Goal: Check status: Check status

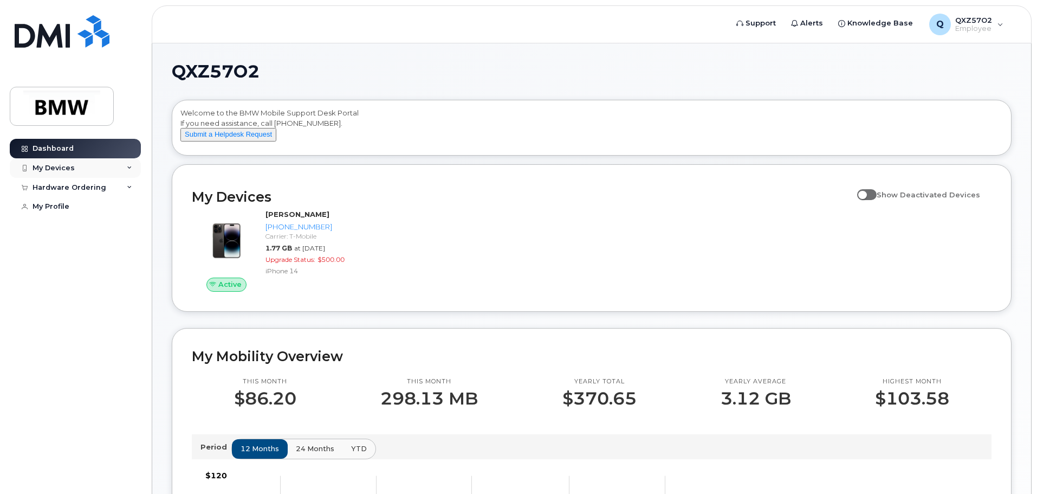
click at [106, 164] on div "My Devices" at bounding box center [75, 168] width 131 height 20
click at [70, 250] on div "Hardware Ordering" at bounding box center [70, 246] width 74 height 9
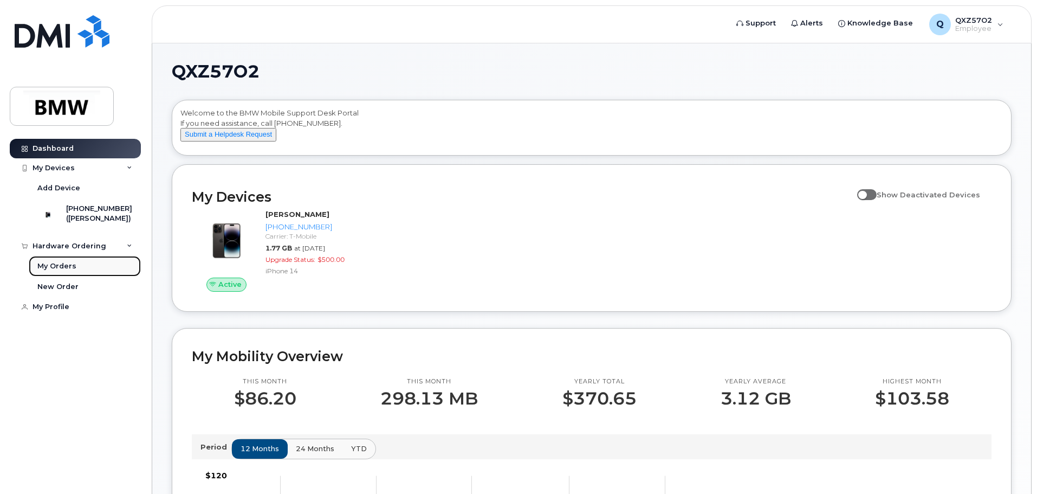
click at [60, 271] on div "My Orders" at bounding box center [56, 266] width 39 height 10
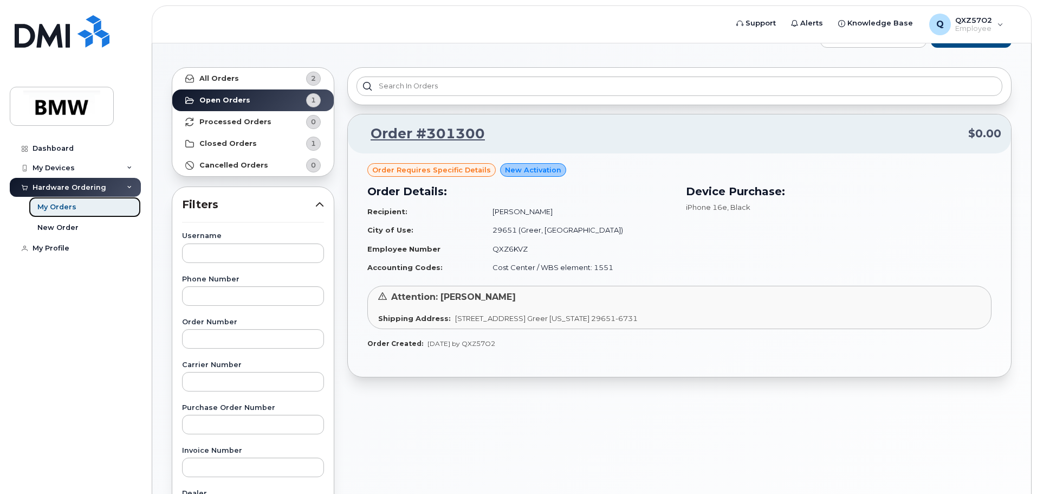
scroll to position [54, 0]
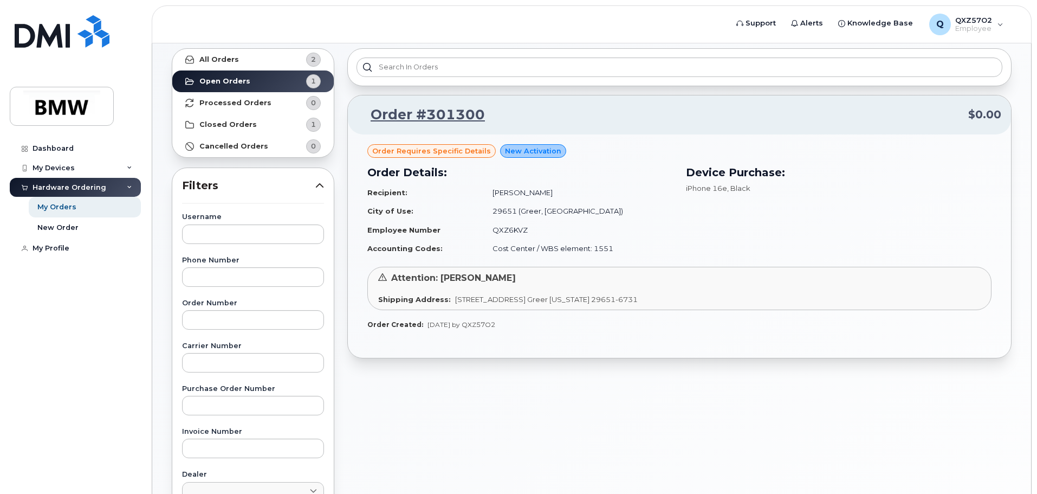
click at [448, 150] on span "Order requires Specific details" at bounding box center [431, 151] width 119 height 10
drag, startPoint x: 423, startPoint y: 115, endPoint x: 433, endPoint y: 133, distance: 20.6
click at [423, 115] on link "Order #301300" at bounding box center [421, 115] width 127 height 20
